Goal: Task Accomplishment & Management: Use online tool/utility

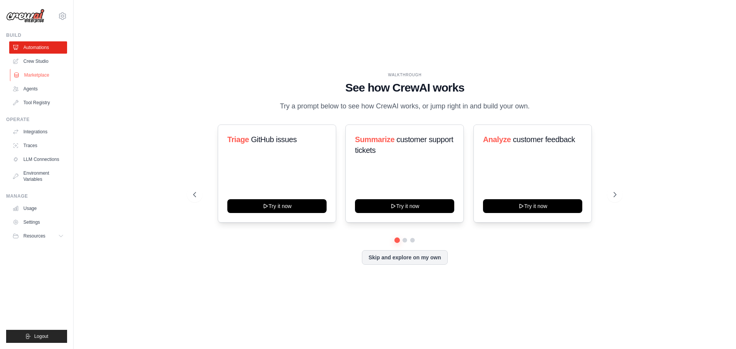
click at [30, 71] on link "Marketplace" at bounding box center [39, 75] width 58 height 12
click at [33, 51] on link "Automations" at bounding box center [39, 47] width 58 height 12
click at [34, 58] on link "Crew Studio" at bounding box center [39, 61] width 58 height 12
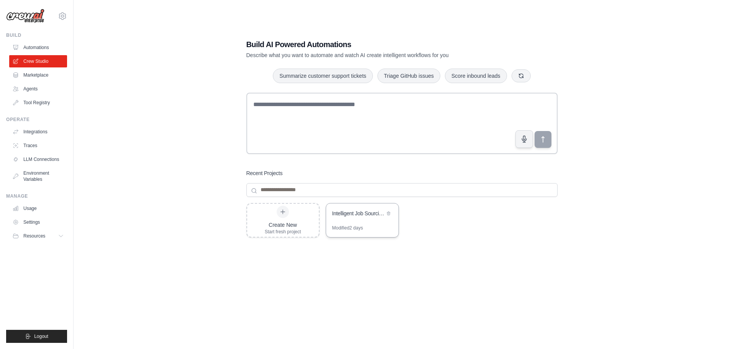
click at [379, 217] on div "Intelligent Job Sourcing & Contact Enrichment Automation" at bounding box center [358, 214] width 52 height 9
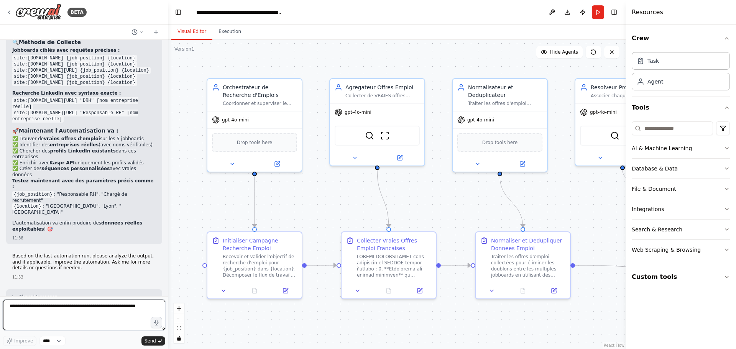
click at [64, 306] on textarea at bounding box center [84, 315] width 162 height 31
paste textarea "**********"
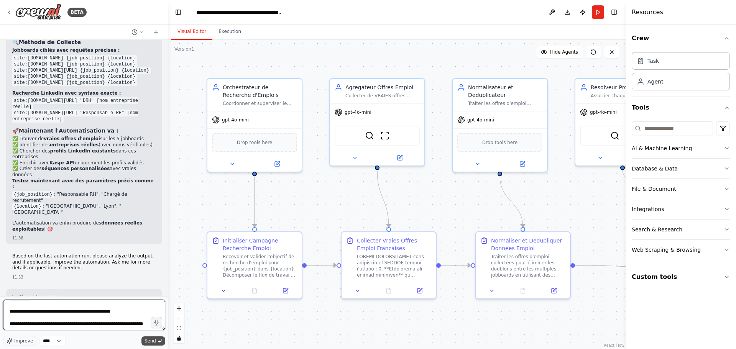
type textarea "**********"
click at [147, 339] on span "Send" at bounding box center [149, 341] width 11 height 6
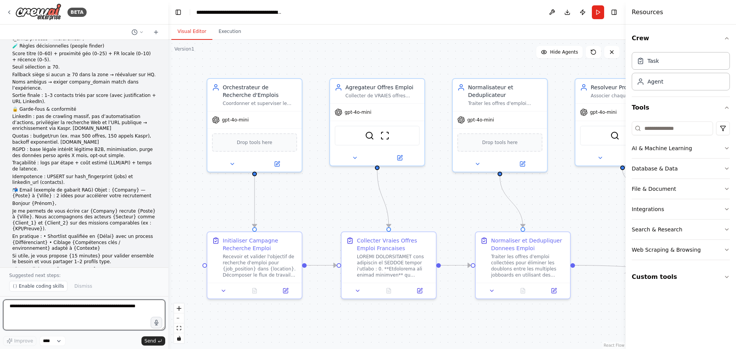
scroll to position [8116, 0]
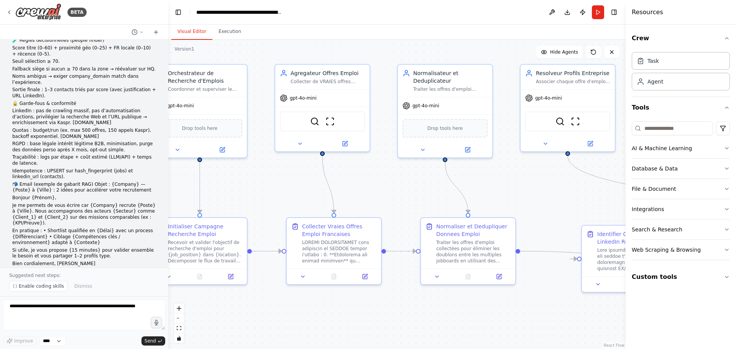
drag, startPoint x: 423, startPoint y: 216, endPoint x: 198, endPoint y: 179, distance: 227.2
click at [200, 179] on div ".deletable-edge-delete-btn { width: 20px; height: 20px; border: 0px solid #ffff…" at bounding box center [396, 194] width 457 height 309
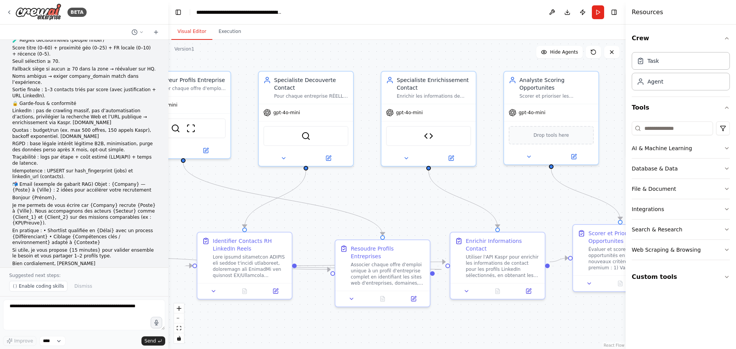
drag, startPoint x: 511, startPoint y: 190, endPoint x: 258, endPoint y: 222, distance: 254.5
click at [265, 222] on div ".deletable-edge-delete-btn { width: 20px; height: 20px; border: 0px solid #ffff…" at bounding box center [396, 194] width 457 height 309
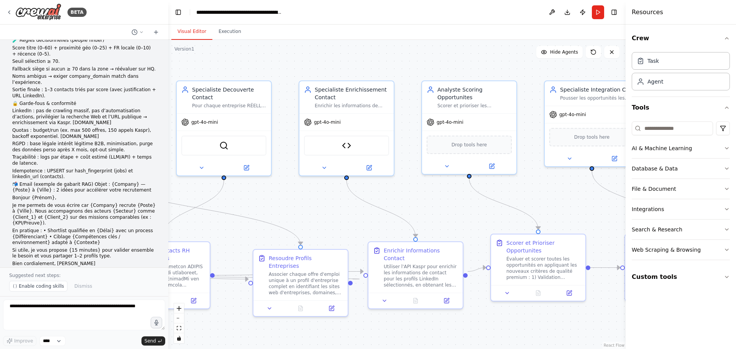
drag, startPoint x: 502, startPoint y: 216, endPoint x: 450, endPoint y: 226, distance: 53.1
click at [453, 225] on div ".deletable-edge-delete-btn { width: 20px; height: 20px; border: 0px solid #ffff…" at bounding box center [396, 194] width 457 height 309
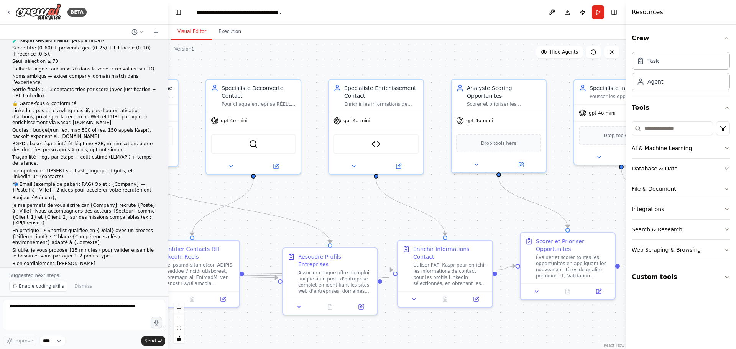
drag, startPoint x: 304, startPoint y: 208, endPoint x: 593, endPoint y: 187, distance: 289.2
click at [589, 185] on div ".deletable-edge-delete-btn { width: 20px; height: 20px; border: 0px solid #ffff…" at bounding box center [396, 194] width 457 height 309
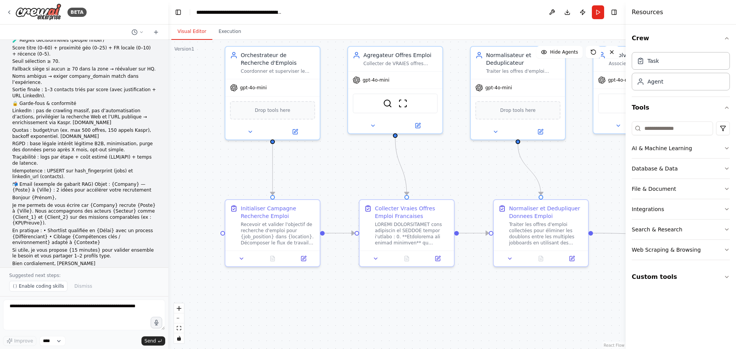
drag, startPoint x: 482, startPoint y: 208, endPoint x: 592, endPoint y: 198, distance: 110.7
click at [592, 198] on div ".deletable-edge-delete-btn { width: 20px; height: 20px; border: 0px solid #ffff…" at bounding box center [396, 194] width 457 height 309
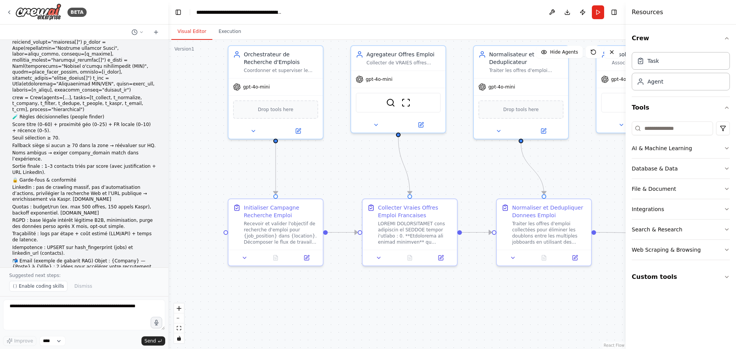
scroll to position [8001, 0]
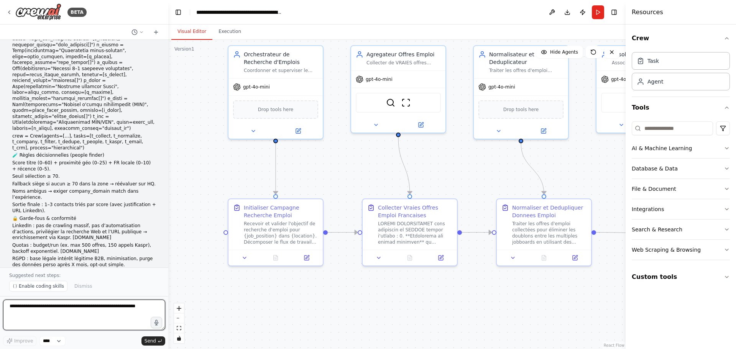
click at [90, 308] on textarea at bounding box center [84, 315] width 162 height 31
paste textarea "**********"
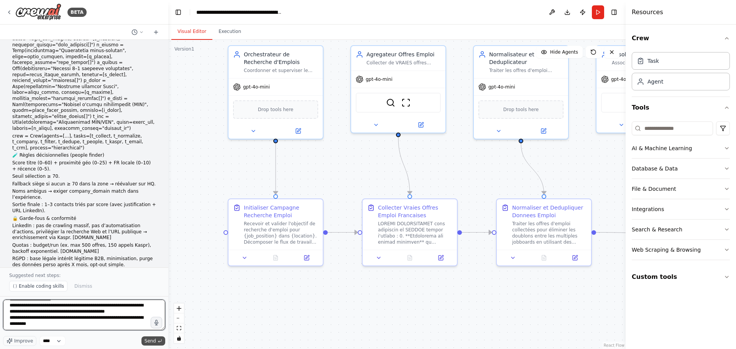
type textarea "**********"
click at [158, 338] on button "Send" at bounding box center [153, 340] width 24 height 9
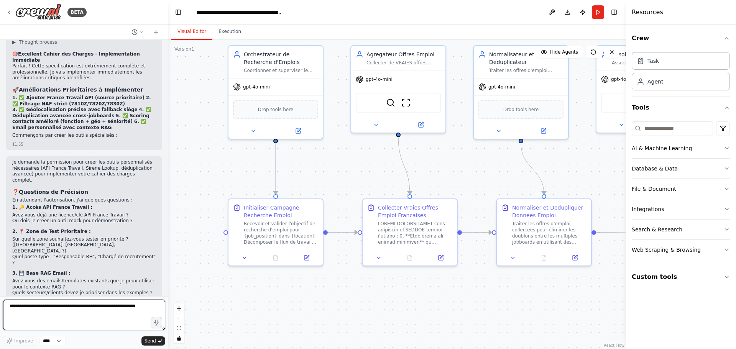
scroll to position [8510, 0]
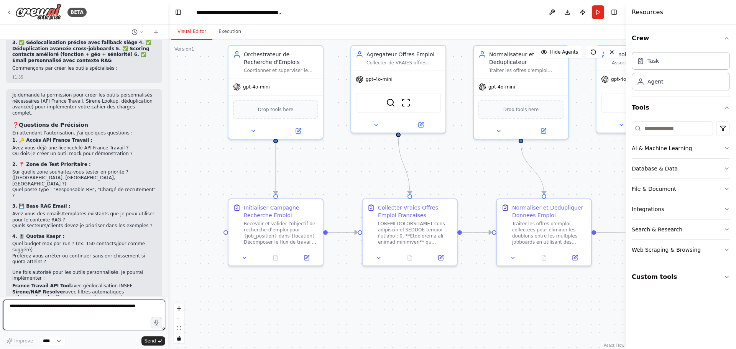
click at [110, 312] on textarea at bounding box center [84, 315] width 162 height 31
click at [111, 312] on textarea at bounding box center [84, 315] width 162 height 31
type textarea "**********"
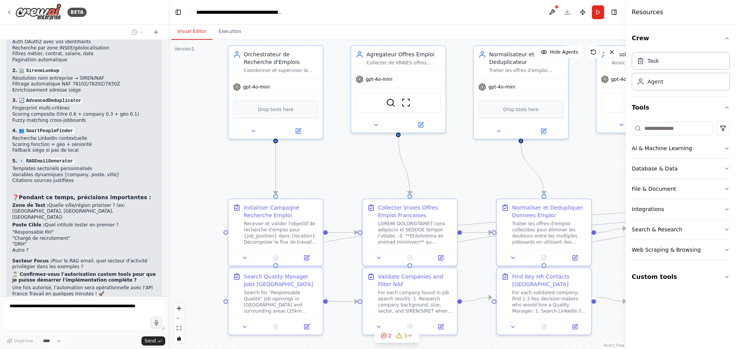
scroll to position [9015, 0]
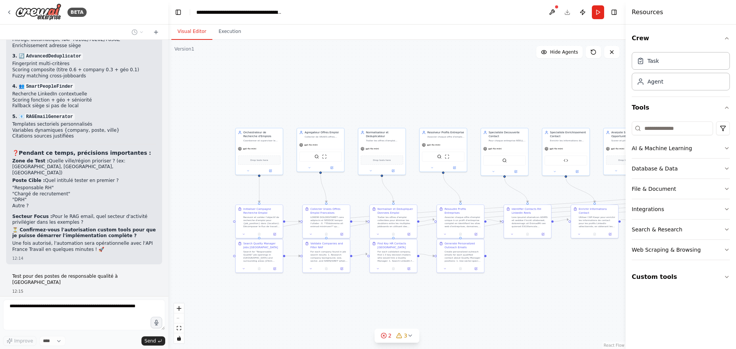
drag, startPoint x: 465, startPoint y: 218, endPoint x: 281, endPoint y: 174, distance: 189.1
click at [282, 174] on div ".deletable-edge-delete-btn { width: 20px; height: 20px; border: 0px solid #ffff…" at bounding box center [396, 194] width 457 height 309
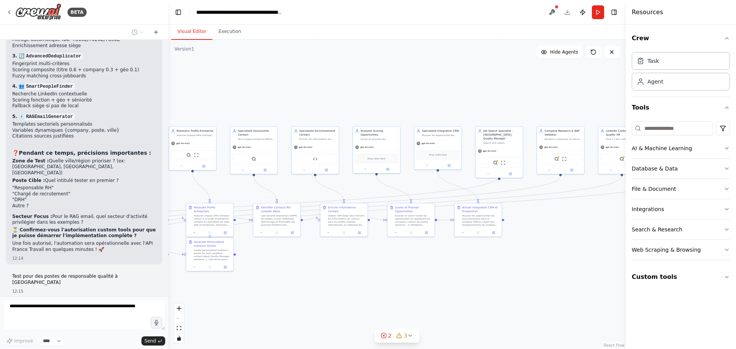
scroll to position [9034, 0]
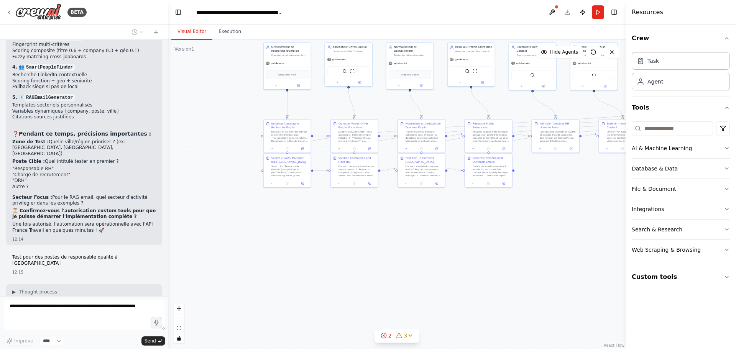
drag, startPoint x: 470, startPoint y: 245, endPoint x: 570, endPoint y: 185, distance: 116.6
click at [605, 174] on div ".deletable-edge-delete-btn { width: 20px; height: 20px; border: 0px solid #ffff…" at bounding box center [396, 194] width 457 height 309
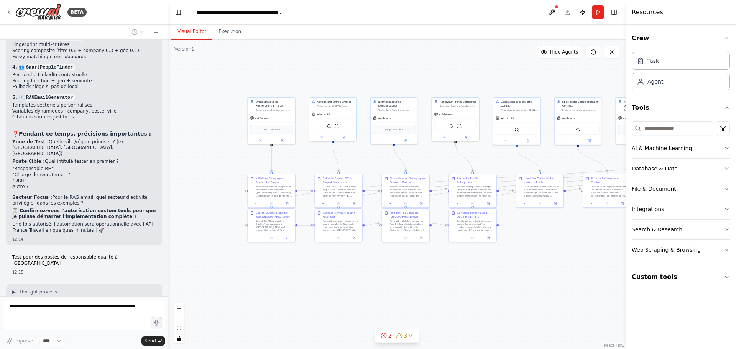
drag, startPoint x: 390, startPoint y: 223, endPoint x: 364, endPoint y: 302, distance: 83.4
click at [364, 302] on div ".deletable-edge-delete-btn { width: 20px; height: 20px; border: 0px solid #ffff…" at bounding box center [396, 194] width 457 height 309
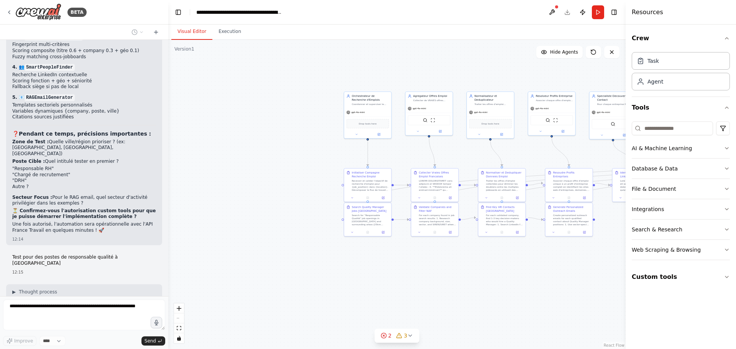
drag, startPoint x: 493, startPoint y: 229, endPoint x: 595, endPoint y: 200, distance: 106.5
click at [595, 200] on div ".deletable-edge-delete-btn { width: 20px; height: 20px; border: 0px solid #ffff…" at bounding box center [396, 194] width 457 height 309
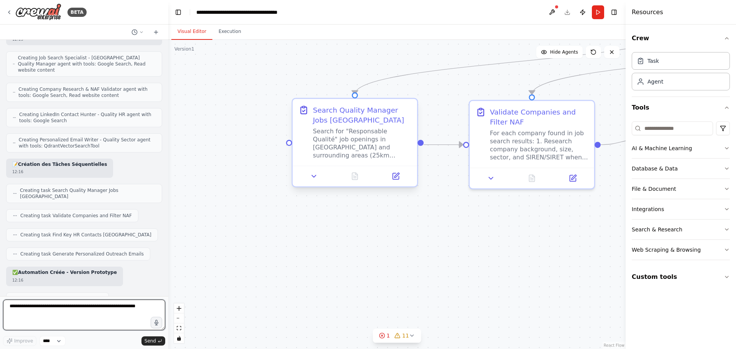
scroll to position [9490, 0]
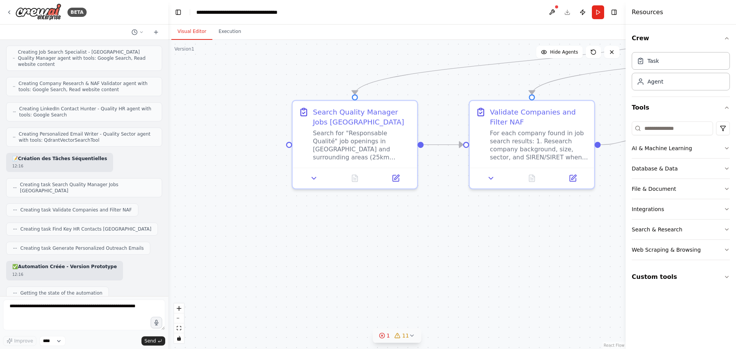
click at [409, 338] on icon at bounding box center [412, 336] width 6 height 6
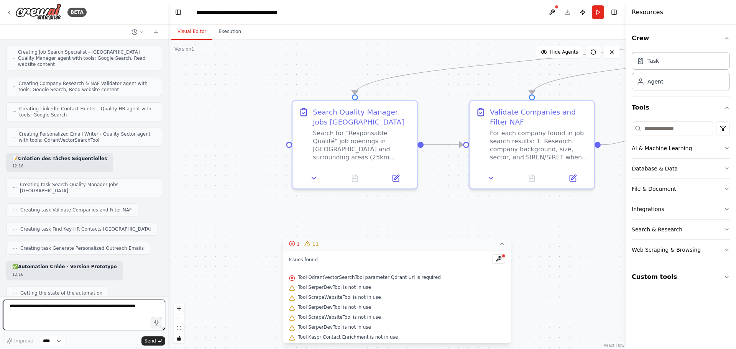
click at [66, 303] on textarea at bounding box center [84, 315] width 162 height 31
type textarea "**********"
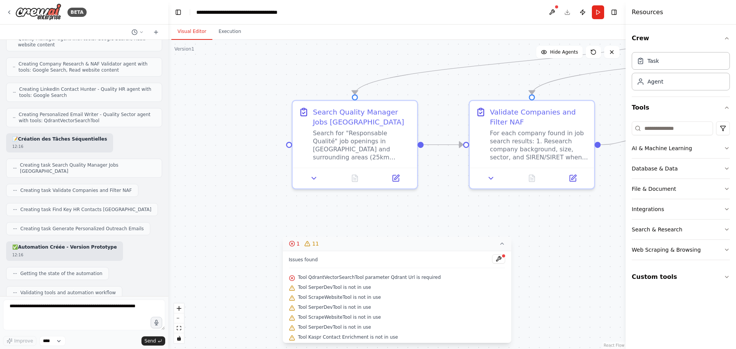
scroll to position [9537, 0]
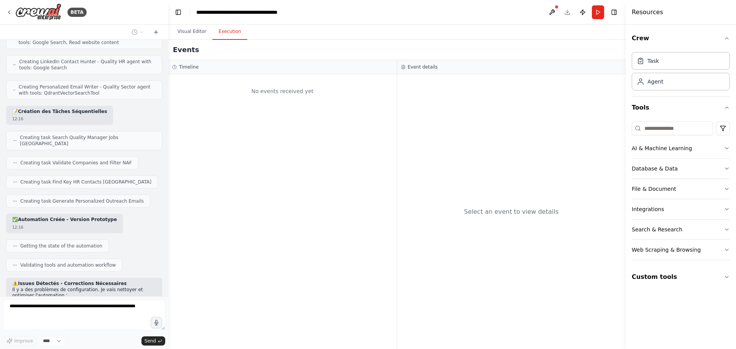
click at [225, 35] on button "Execution" at bounding box center [229, 32] width 35 height 16
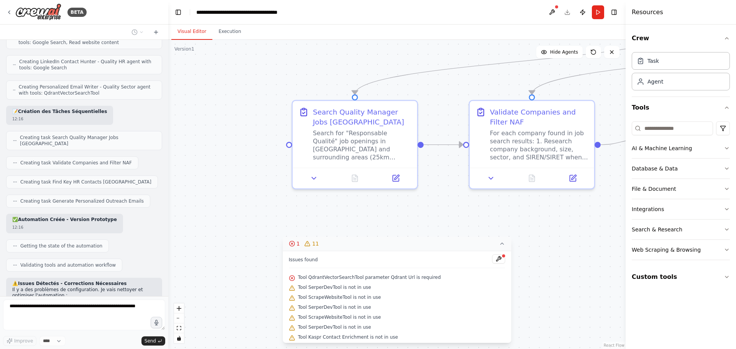
click at [195, 32] on button "Visual Editor" at bounding box center [191, 32] width 41 height 16
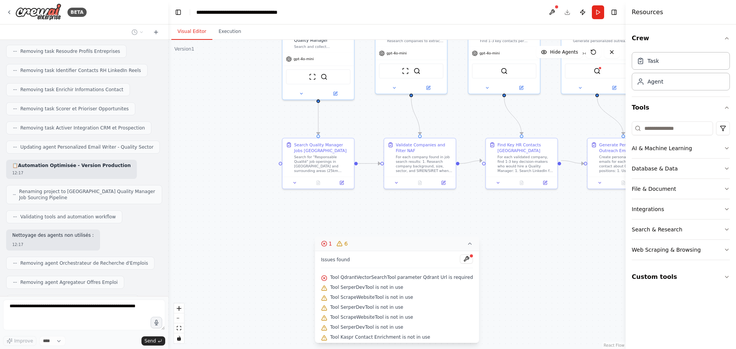
scroll to position [9911, 0]
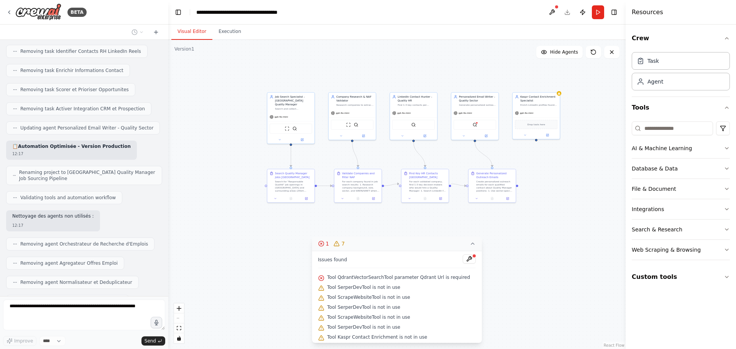
drag, startPoint x: 254, startPoint y: 175, endPoint x: 215, endPoint y: 218, distance: 58.1
click at [215, 218] on div ".deletable-edge-delete-btn { width: 20px; height: 20px; border: 0px solid #ffff…" at bounding box center [396, 194] width 457 height 309
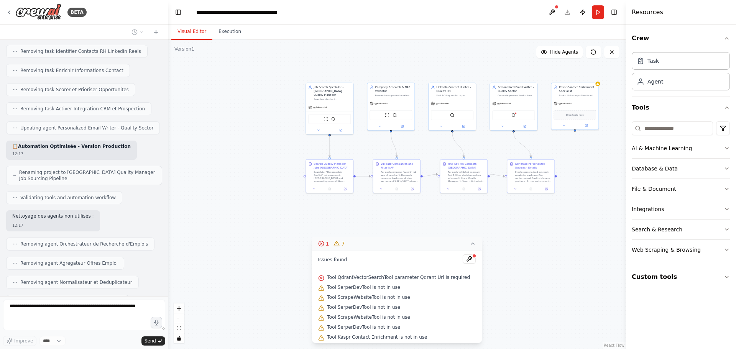
drag, startPoint x: 225, startPoint y: 198, endPoint x: 287, endPoint y: 167, distance: 69.9
click at [287, 167] on div ".deletable-edge-delete-btn { width: 20px; height: 20px; border: 0px solid #ffff…" at bounding box center [396, 194] width 457 height 309
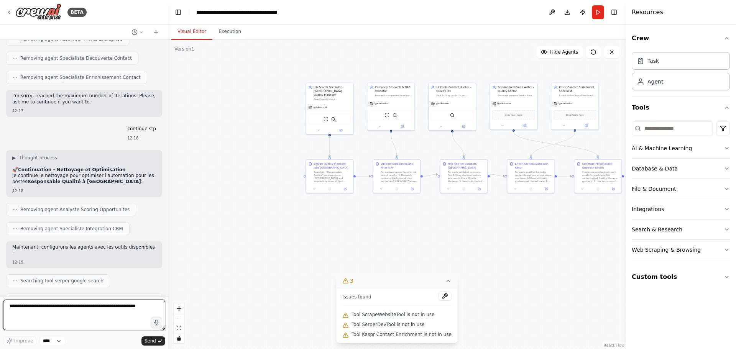
scroll to position [10179, 0]
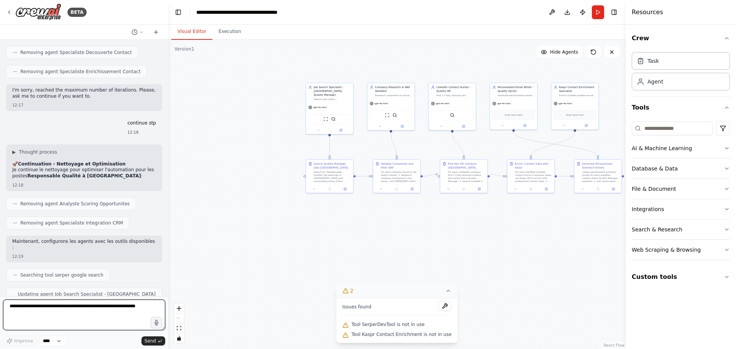
click at [64, 304] on textarea at bounding box center [84, 315] width 162 height 31
type textarea "**********"
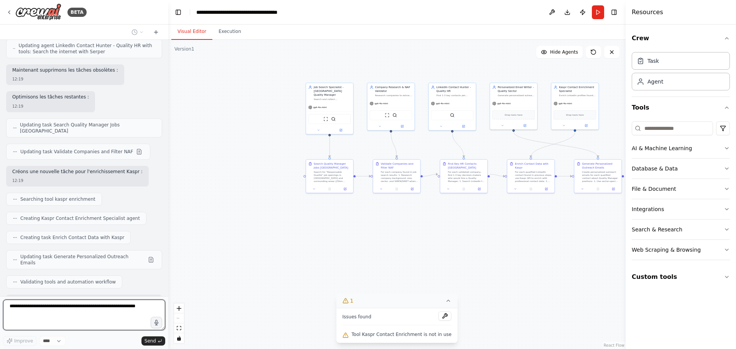
scroll to position [10527, 0]
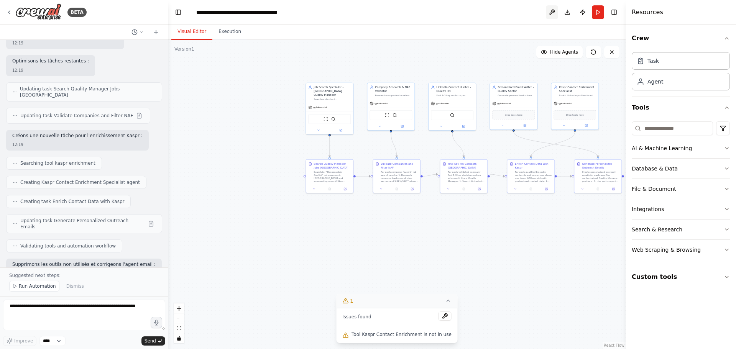
click at [552, 14] on button at bounding box center [552, 12] width 12 height 14
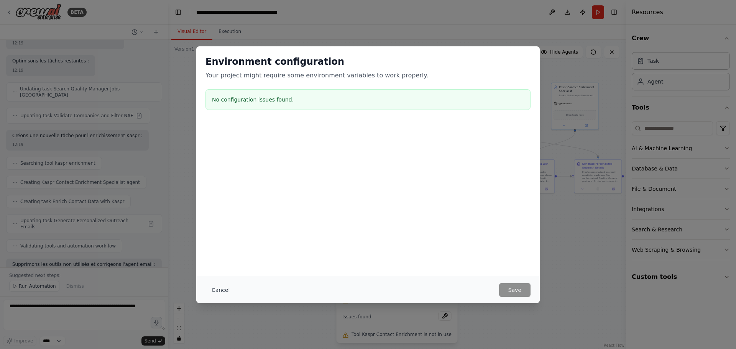
click at [220, 293] on button "Cancel" at bounding box center [220, 290] width 30 height 14
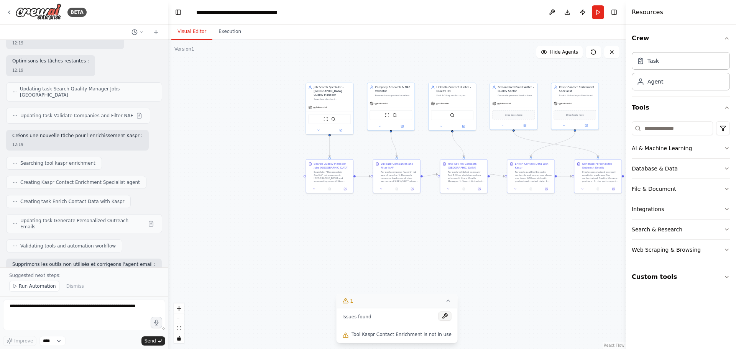
click at [441, 313] on button at bounding box center [444, 315] width 13 height 9
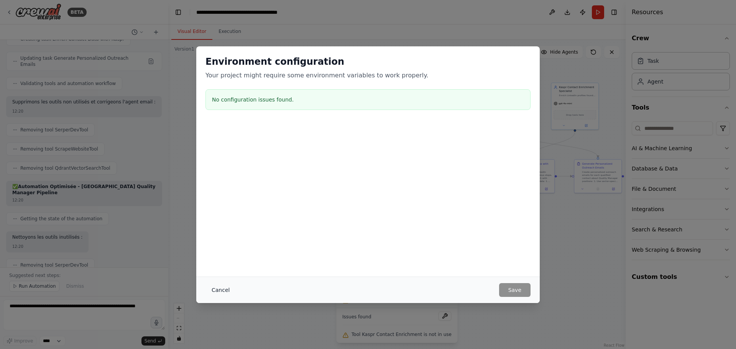
click at [222, 286] on button "Cancel" at bounding box center [220, 290] width 30 height 14
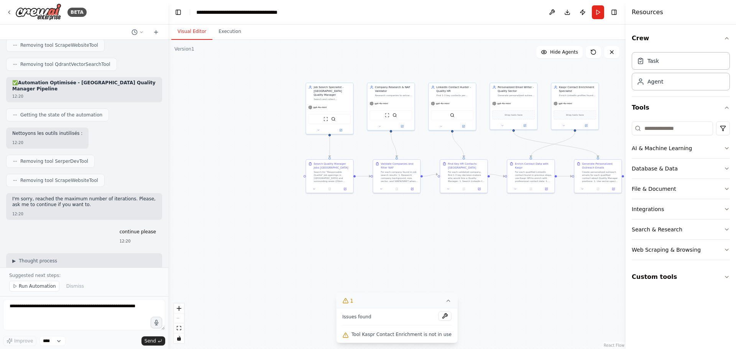
scroll to position [10794, 0]
click at [61, 274] on p "Suggested next steps:" at bounding box center [84, 275] width 150 height 6
click at [57, 280] on div "Suggested next steps: Run Automation Dismiss" at bounding box center [84, 281] width 168 height 29
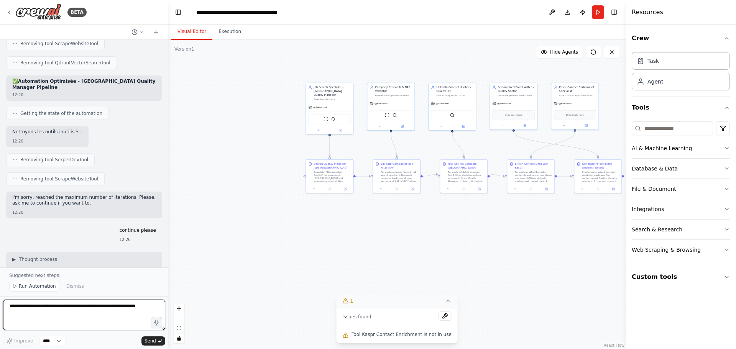
click at [33, 309] on textarea at bounding box center [84, 315] width 162 height 31
click at [37, 286] on span "Run Automation" at bounding box center [37, 286] width 37 height 6
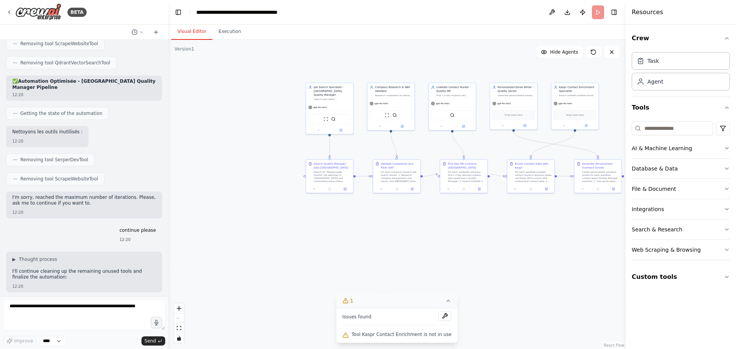
scroll to position [10766, 0]
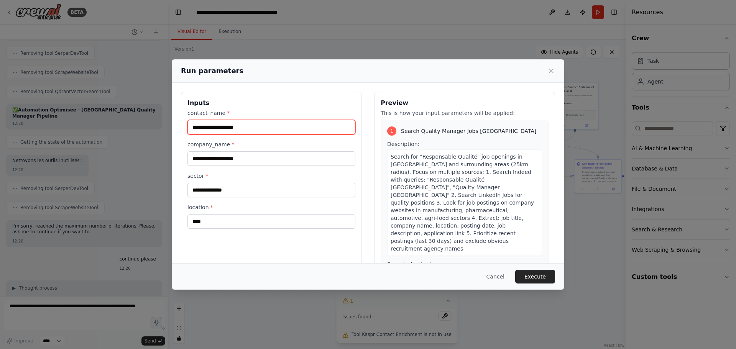
click at [243, 129] on input "contact_name *" at bounding box center [271, 127] width 168 height 15
type input "***"
drag, startPoint x: 224, startPoint y: 125, endPoint x: 173, endPoint y: 131, distance: 50.9
click at [175, 129] on div "Inputs contact_name * *** company_name * sector * location * **** Preview This …" at bounding box center [368, 183] width 392 height 200
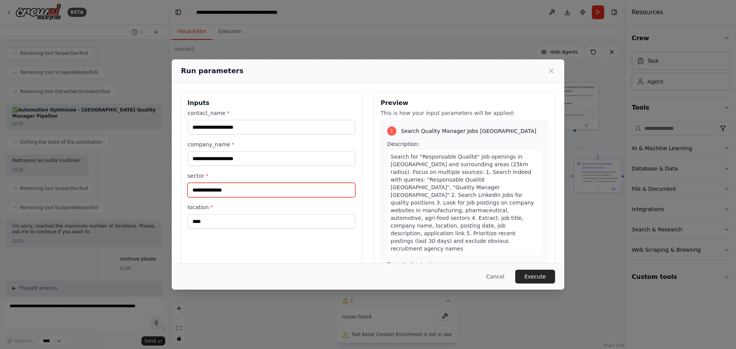
click at [212, 187] on input "sector *" at bounding box center [271, 190] width 168 height 15
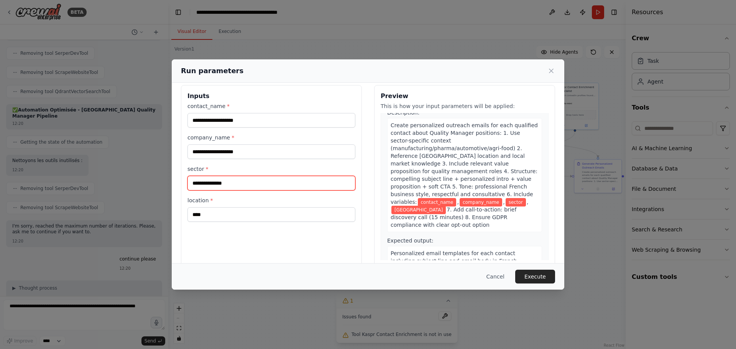
scroll to position [0, 0]
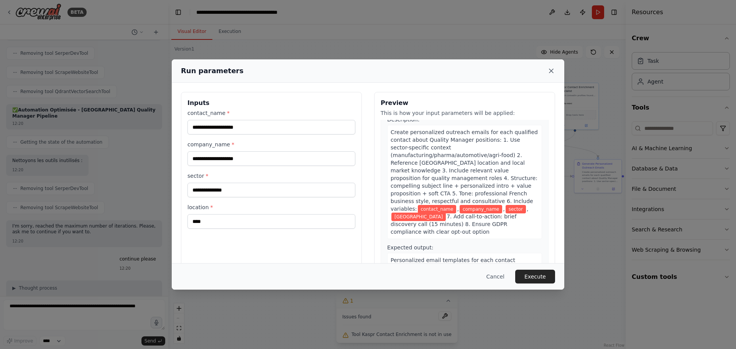
click at [552, 73] on icon at bounding box center [551, 71] width 4 height 4
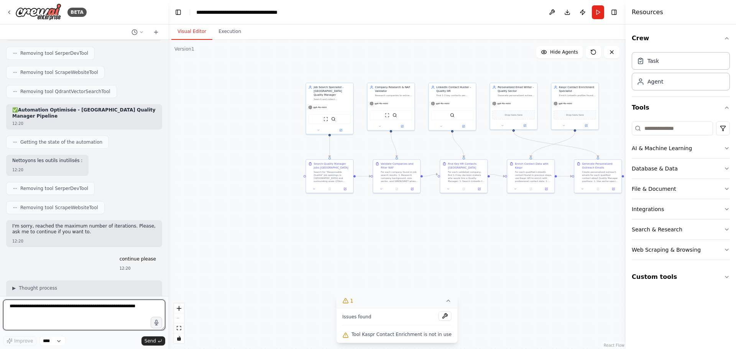
click at [48, 317] on textarea at bounding box center [84, 315] width 162 height 31
type textarea "**********"
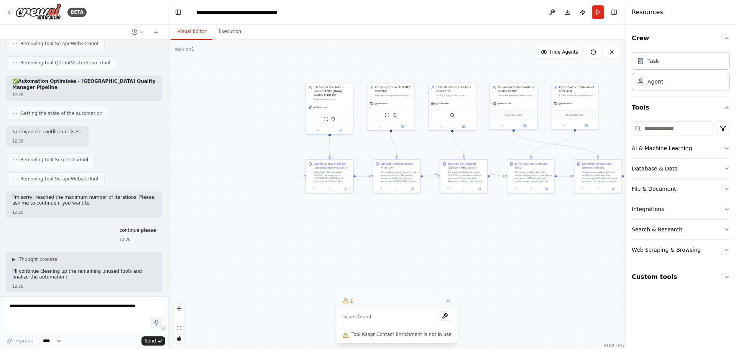
scroll to position [10819, 0]
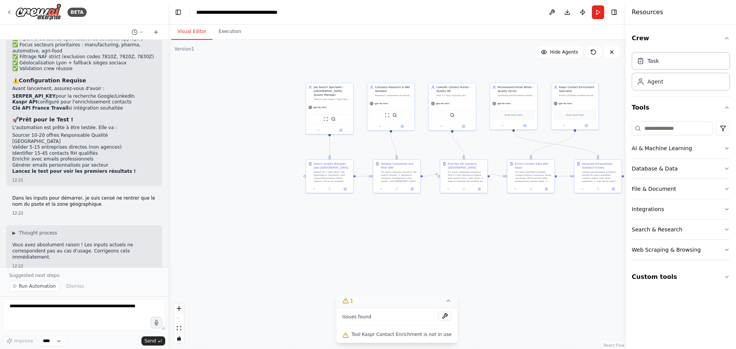
click at [252, 254] on div ".deletable-edge-delete-btn { width: 20px; height: 20px; border: 0px solid #ffff…" at bounding box center [396, 194] width 457 height 309
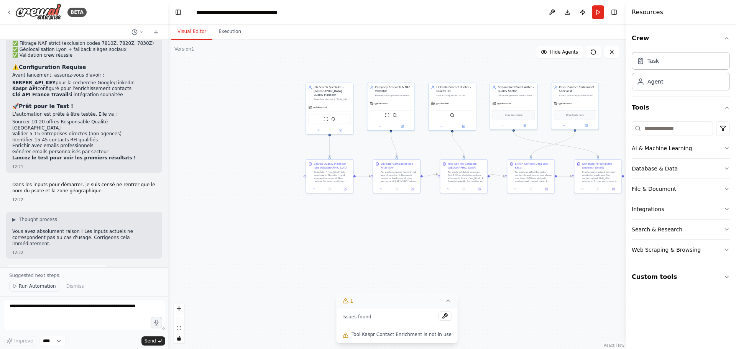
click at [34, 285] on span "Run Automation" at bounding box center [37, 286] width 37 height 6
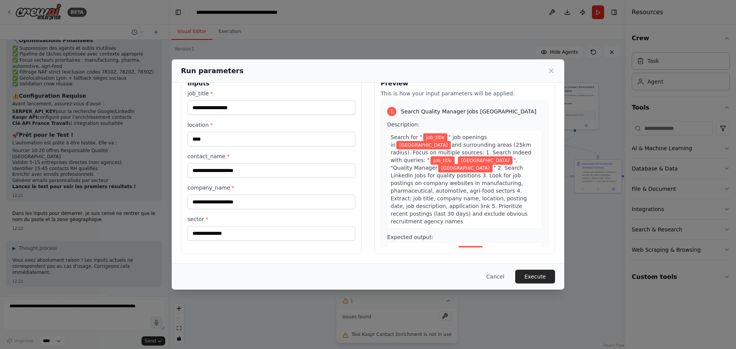
scroll to position [0, 0]
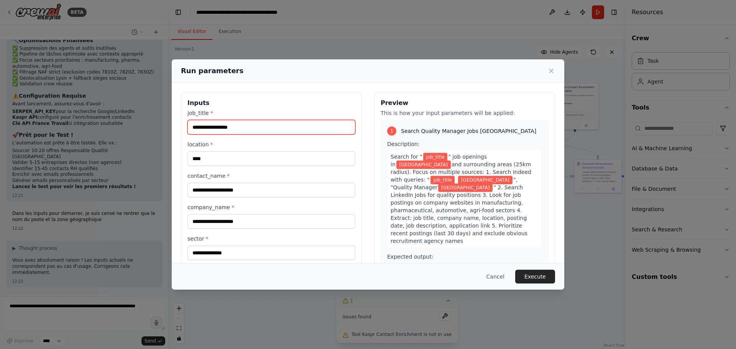
drag, startPoint x: 203, startPoint y: 127, endPoint x: 66, endPoint y: 127, distance: 136.4
click at [79, 127] on div "Run parameters Inputs job_title * location * **** contact_name * company_name *…" at bounding box center [368, 174] width 736 height 349
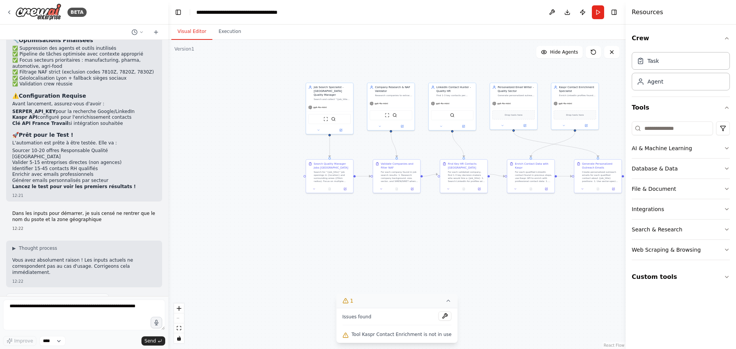
click at [42, 309] on textarea at bounding box center [84, 315] width 162 height 31
click at [210, 249] on div ".deletable-edge-delete-btn { width: 20px; height: 20px; border: 0px solid #ffff…" at bounding box center [396, 194] width 457 height 309
click at [596, 13] on button "Run" at bounding box center [598, 12] width 12 height 14
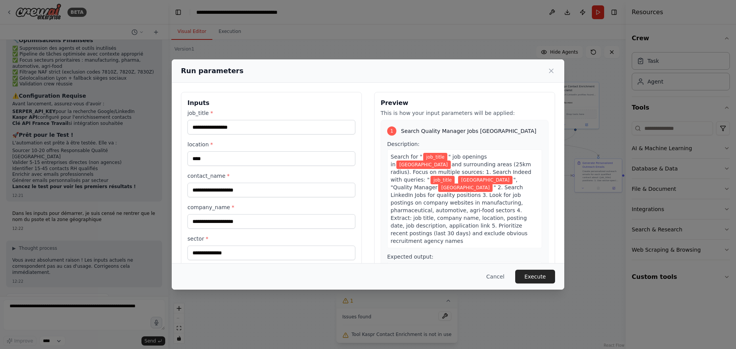
click at [205, 135] on div "job_title * location * **** contact_name * company_name * sector *" at bounding box center [271, 184] width 168 height 151
click at [206, 130] on input "job_title *" at bounding box center [271, 127] width 168 height 15
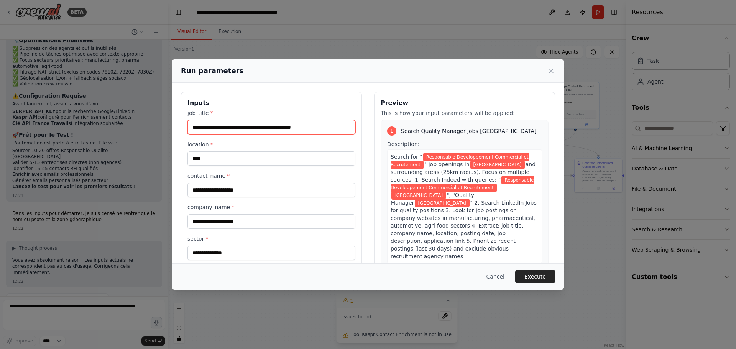
drag, startPoint x: 332, startPoint y: 133, endPoint x: 225, endPoint y: 126, distance: 106.7
click at [225, 126] on input "**********" at bounding box center [271, 127] width 168 height 15
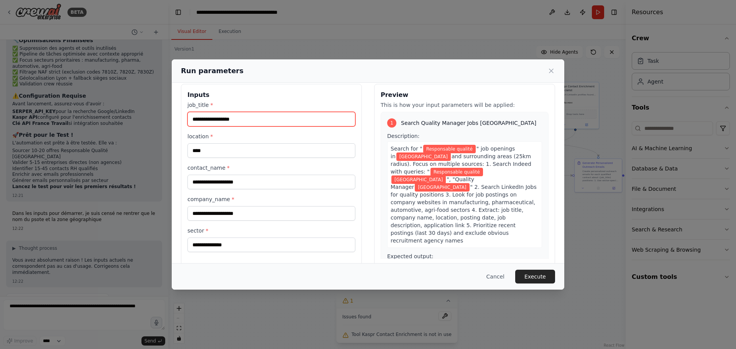
scroll to position [20, 0]
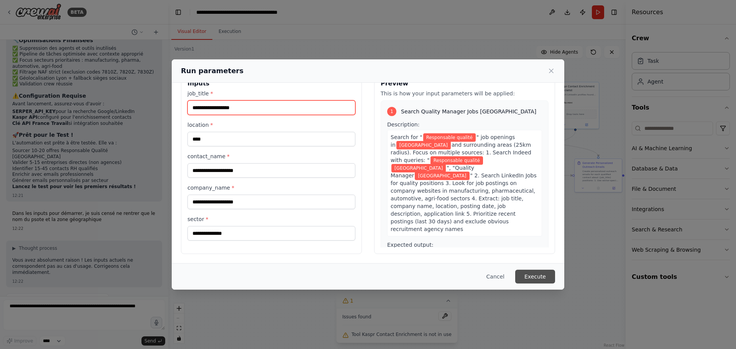
type input "**********"
click at [533, 274] on button "Execute" at bounding box center [535, 277] width 40 height 14
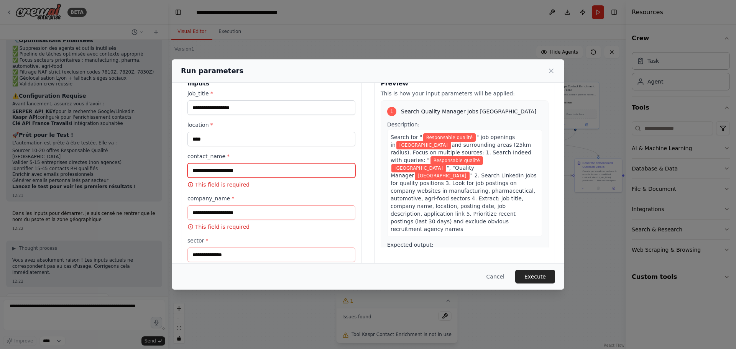
click at [240, 169] on input "contact_name *" at bounding box center [271, 170] width 168 height 15
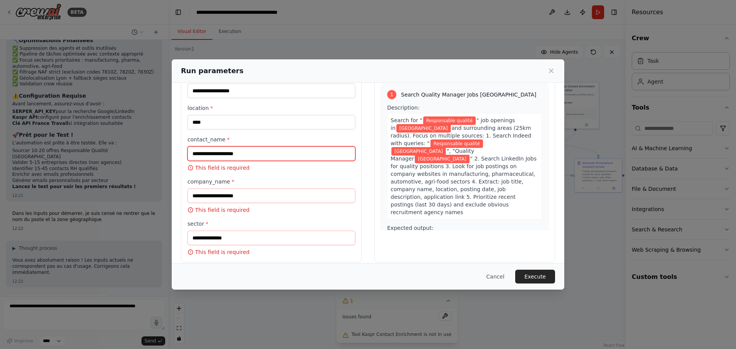
scroll to position [45, 0]
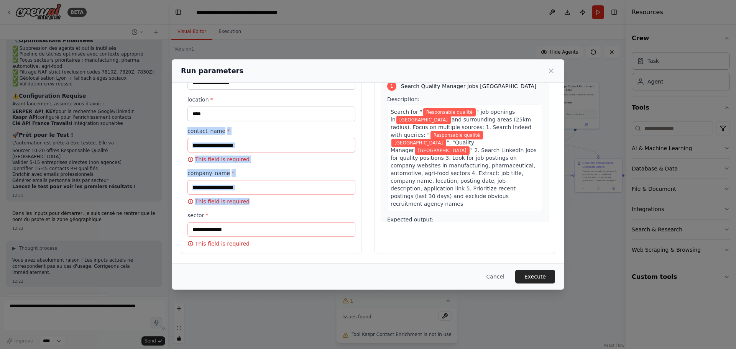
drag, startPoint x: 185, startPoint y: 133, endPoint x: 254, endPoint y: 220, distance: 111.1
click at [254, 220] on div "**********" at bounding box center [271, 150] width 181 height 207
click at [113, 211] on div "**********" at bounding box center [368, 174] width 736 height 349
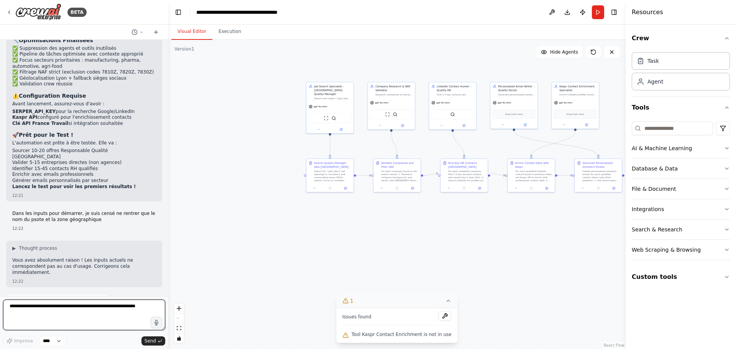
click at [77, 305] on textarea at bounding box center [84, 315] width 162 height 31
type textarea "**********"
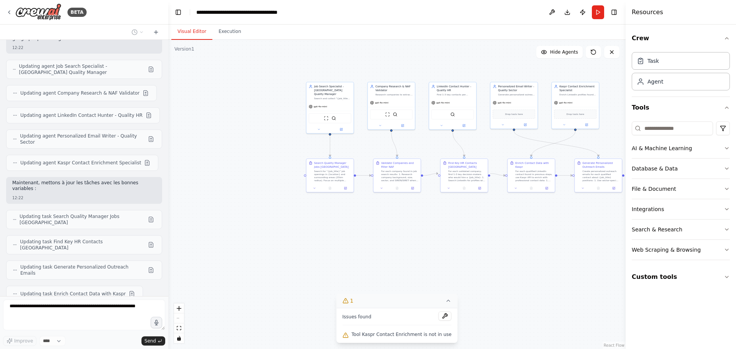
scroll to position [11727, 0]
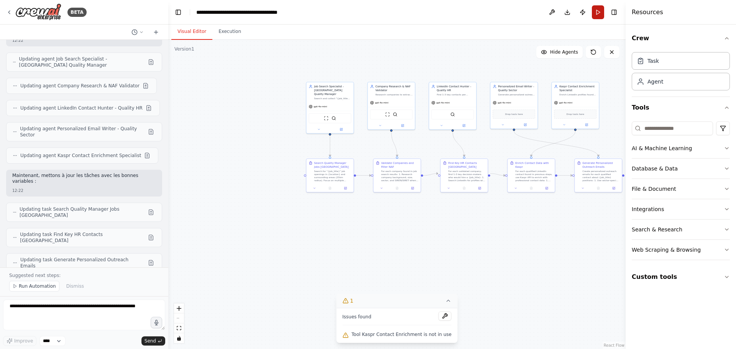
click at [601, 17] on button "Run" at bounding box center [598, 12] width 12 height 14
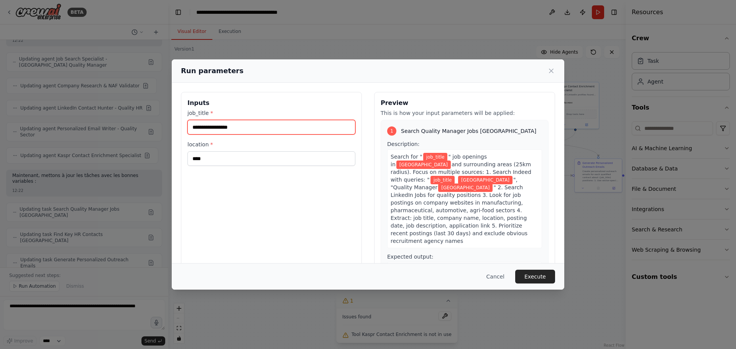
click at [208, 125] on input "job_title *" at bounding box center [271, 127] width 168 height 15
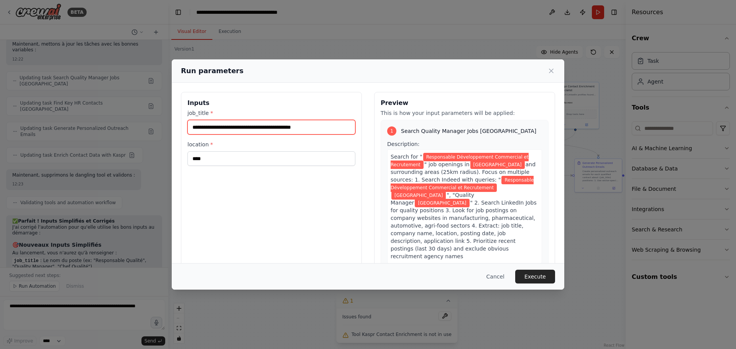
drag, startPoint x: 344, startPoint y: 129, endPoint x: 226, endPoint y: 134, distance: 118.9
click at [226, 134] on input "**********" at bounding box center [271, 127] width 168 height 15
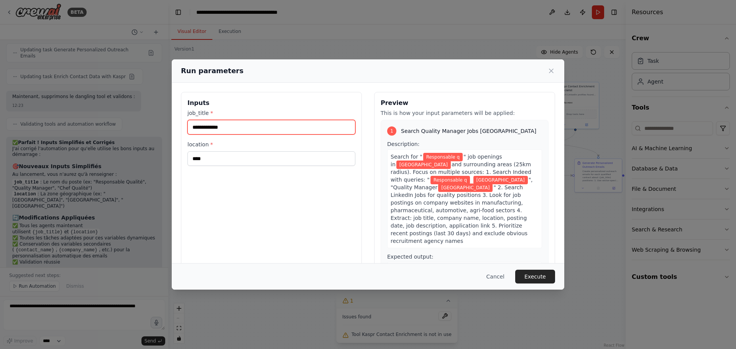
scroll to position [11943, 0]
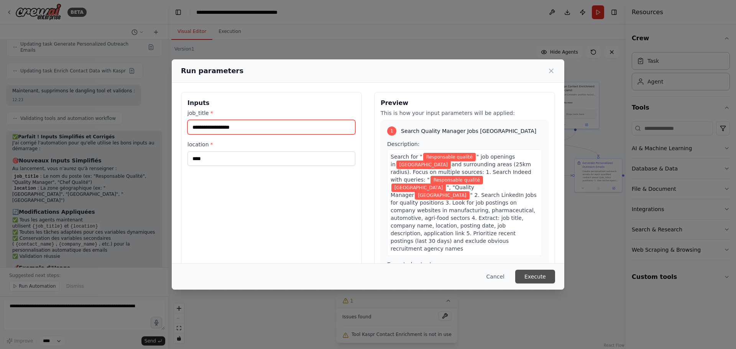
type input "**********"
click at [526, 270] on button "Execute" at bounding box center [535, 277] width 40 height 14
